Goal: Task Accomplishment & Management: Complete application form

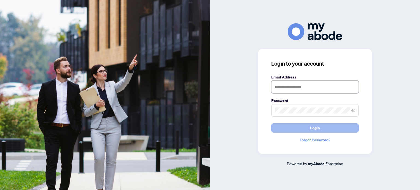
type input "**********"
click at [298, 125] on button "Login" at bounding box center [315, 127] width 88 height 9
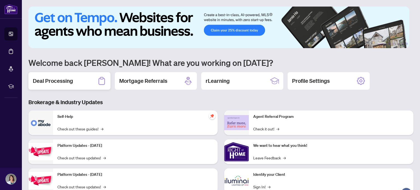
click at [56, 72] on div "Deal Processing" at bounding box center [69, 81] width 82 height 18
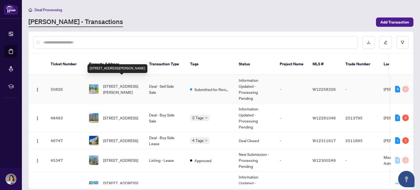
click at [108, 83] on span "[STREET_ADDRESS][PERSON_NAME]" at bounding box center [121, 89] width 37 height 12
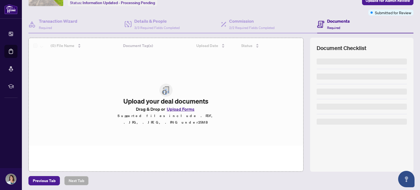
scroll to position [38, 0]
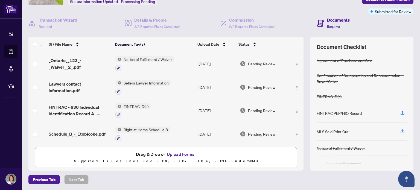
click at [175, 155] on button "Upload Forms" at bounding box center [180, 154] width 31 height 7
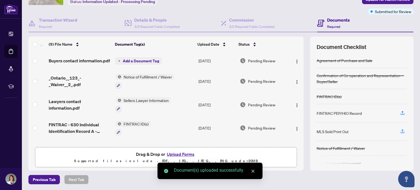
click at [64, 62] on span "Buyers contact information.pdf" at bounding box center [79, 60] width 61 height 7
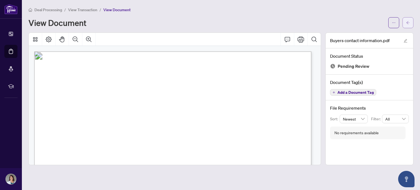
click at [407, 24] on icon "arrow-left" at bounding box center [408, 23] width 4 height 4
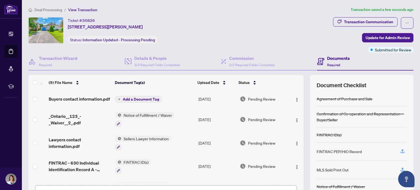
click at [134, 95] on td "Add a Document Tag" at bounding box center [154, 99] width 83 height 18
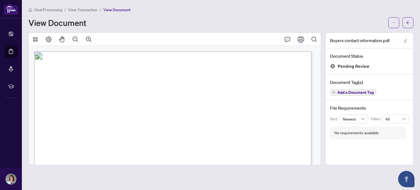
click at [343, 91] on span "Add a Document Tag" at bounding box center [355, 93] width 36 height 4
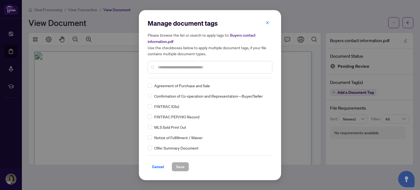
drag, startPoint x: 206, startPoint y: 68, endPoint x: 398, endPoint y: 95, distance: 194.4
click at [207, 66] on input "text" at bounding box center [213, 67] width 110 height 6
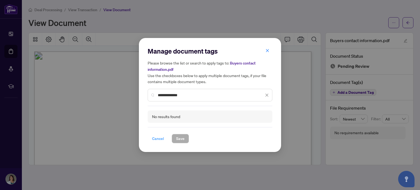
type input "**********"
click at [161, 137] on span "Cancel" at bounding box center [158, 138] width 12 height 9
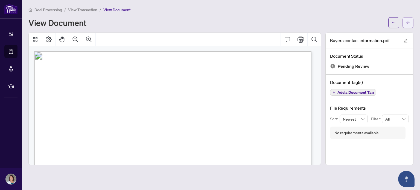
click at [407, 24] on icon "arrow-left" at bounding box center [408, 23] width 4 height 4
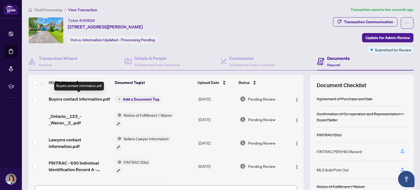
drag, startPoint x: 69, startPoint y: 96, endPoint x: 59, endPoint y: 99, distance: 10.4
click at [59, 99] on span "Buyers contact information.pdf" at bounding box center [79, 99] width 61 height 7
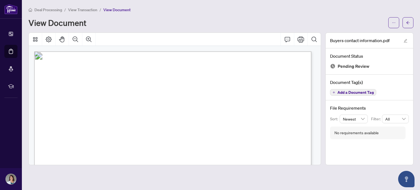
click at [149, 16] on div "Deal Processing / View Transaction / View Document View Document" at bounding box center [220, 18] width 385 height 22
click at [408, 27] on button "button" at bounding box center [408, 22] width 11 height 11
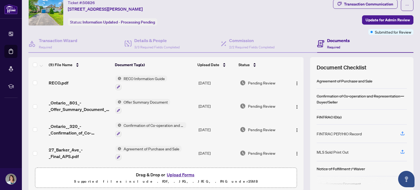
scroll to position [38, 0]
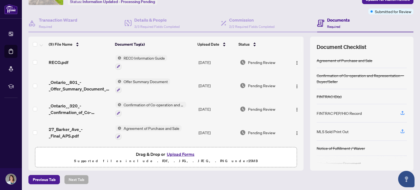
click at [173, 153] on button "Upload Forms" at bounding box center [180, 154] width 31 height 7
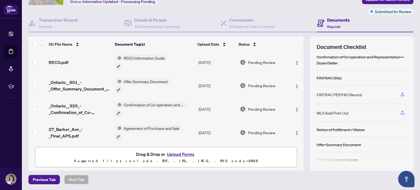
scroll to position [38, 0]
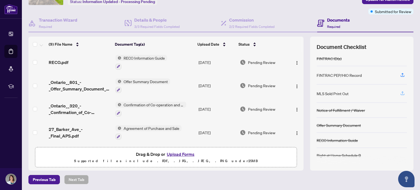
click at [400, 93] on icon "button" at bounding box center [402, 93] width 5 height 5
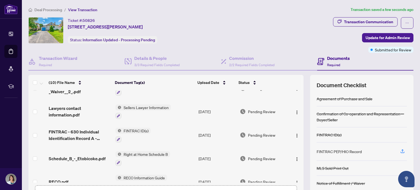
scroll to position [0, 0]
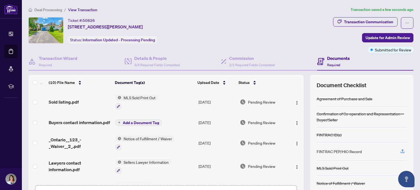
click at [139, 122] on span "Add a Document Tag" at bounding box center [141, 123] width 36 height 4
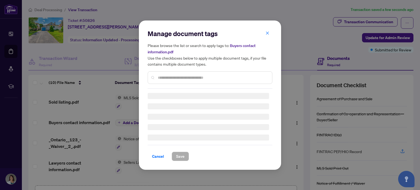
click at [208, 75] on div "Manage document tags Please browse the list or search to apply tags to: Buyers …" at bounding box center [210, 58] width 125 height 59
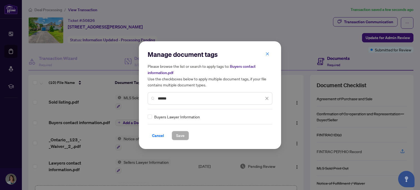
type input "******"
click at [178, 135] on span "Save" at bounding box center [180, 135] width 8 height 9
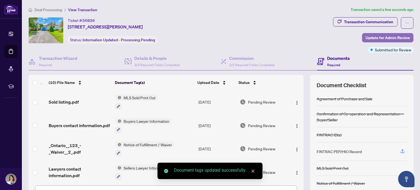
click at [384, 37] on span "Update for Admin Review" at bounding box center [388, 37] width 44 height 9
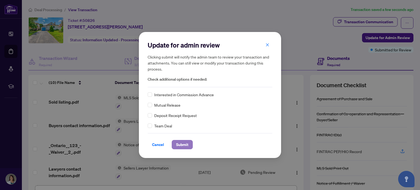
click at [181, 146] on span "Submit" at bounding box center [182, 144] width 12 height 9
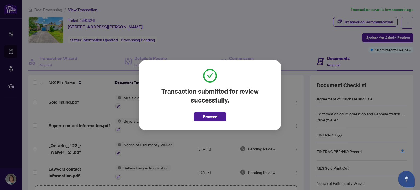
drag, startPoint x: 213, startPoint y: 116, endPoint x: 217, endPoint y: 107, distance: 9.3
click at [214, 115] on span "Proceed" at bounding box center [210, 116] width 14 height 9
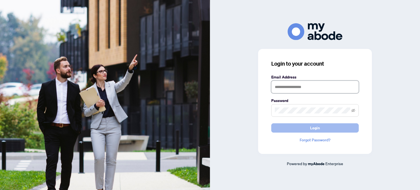
type input "**********"
click at [304, 130] on button "Login" at bounding box center [315, 127] width 88 height 9
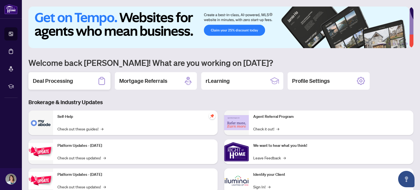
click at [68, 81] on h2 "Deal Processing" at bounding box center [53, 81] width 40 height 8
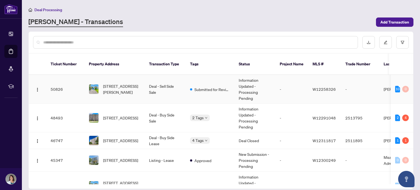
click at [107, 86] on span "[STREET_ADDRESS][PERSON_NAME]" at bounding box center [121, 89] width 37 height 12
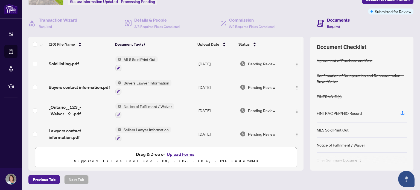
click at [173, 153] on button "Upload Forms" at bounding box center [180, 154] width 31 height 7
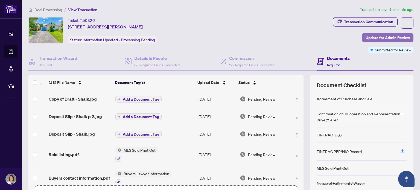
click at [366, 36] on span "Update for Admin Review" at bounding box center [388, 37] width 44 height 9
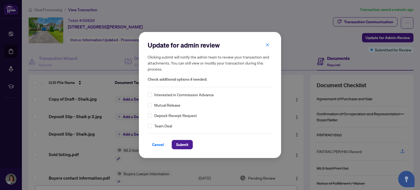
click at [152, 116] on div "Deposit Receipt Request" at bounding box center [210, 115] width 125 height 6
click at [180, 143] on span "Submit" at bounding box center [182, 144] width 12 height 9
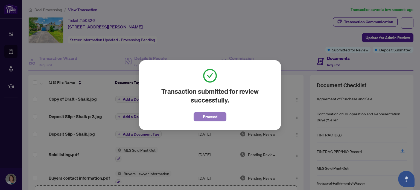
click at [213, 118] on span "Proceed" at bounding box center [210, 116] width 14 height 9
